Goal: Obtain resource: Download file/media

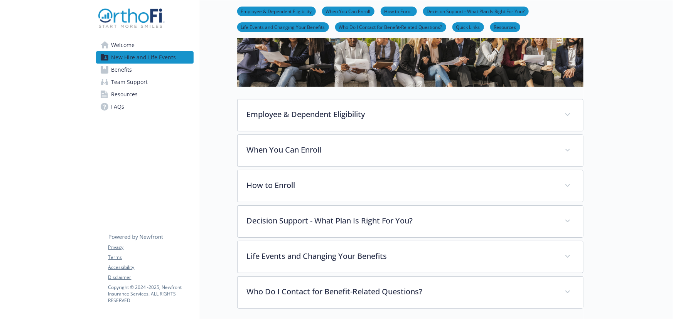
scroll to position [35, 0]
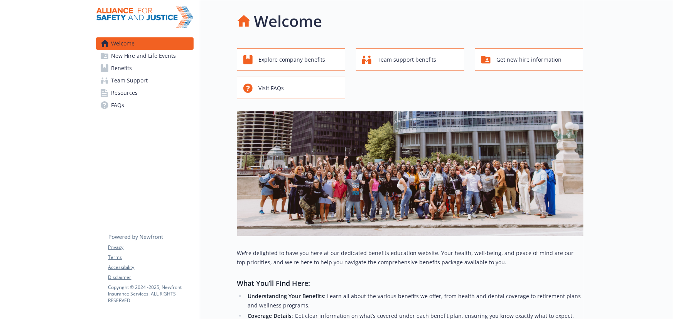
click at [126, 91] on span "Resources" at bounding box center [125, 93] width 27 height 12
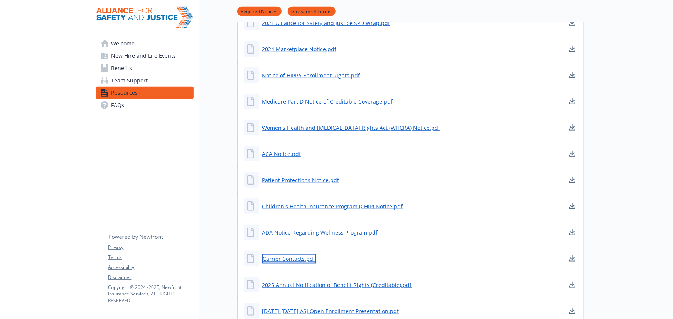
scroll to position [316, 0]
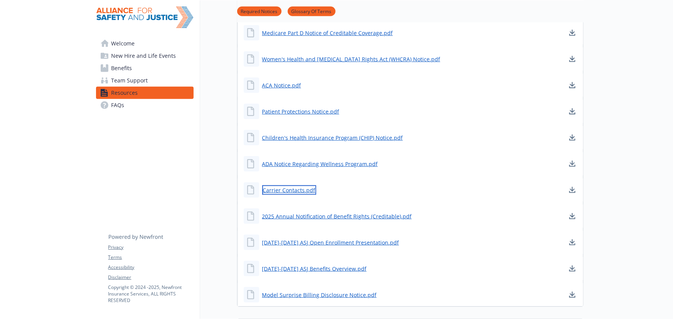
click at [284, 189] on link "Carrier Contacts.pdf" at bounding box center [289, 191] width 54 height 10
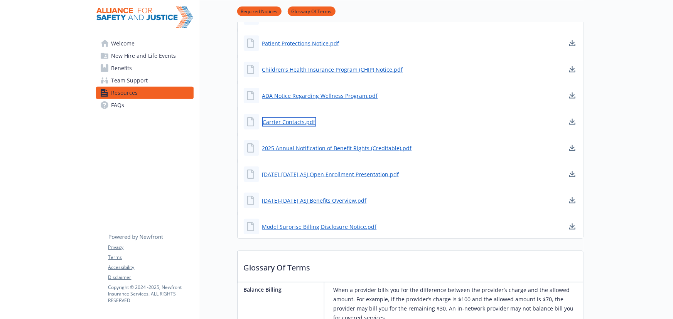
scroll to position [386, 0]
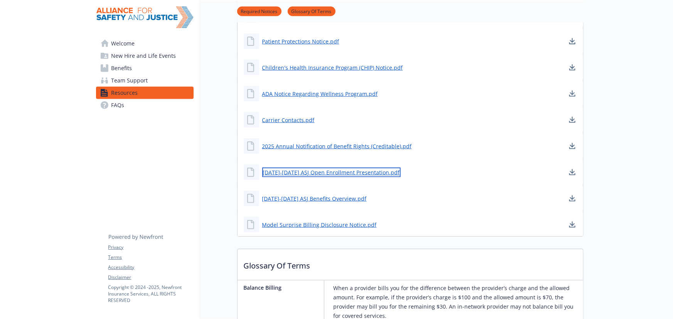
click at [341, 172] on link "[DATE]-[DATE] ASJ Open Enrollment Presentation.pdf" at bounding box center [331, 173] width 139 height 10
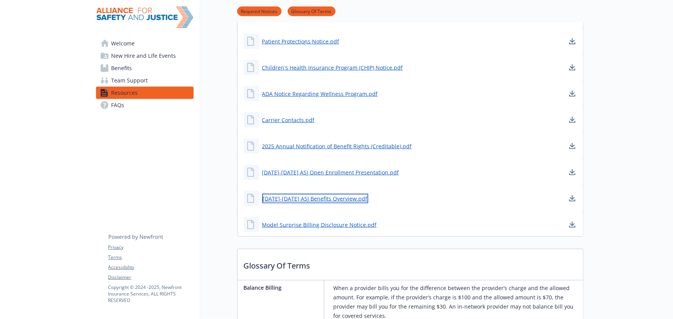
click at [307, 200] on link "[DATE]-[DATE] ASJ Benefits Overview.pdf" at bounding box center [315, 199] width 106 height 10
